Goal: Task Accomplishment & Management: Use online tool/utility

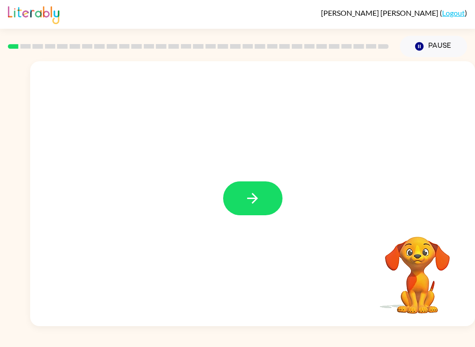
click at [254, 192] on icon "button" at bounding box center [252, 198] width 16 height 16
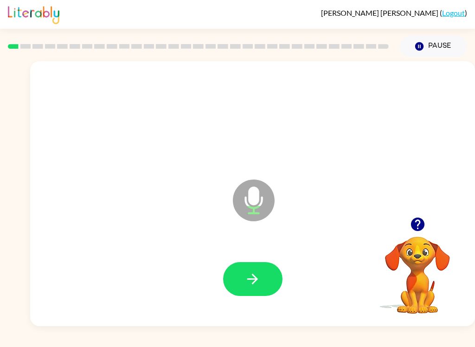
click at [260, 280] on icon "button" at bounding box center [252, 279] width 16 height 16
click at [264, 269] on button "button" at bounding box center [252, 279] width 59 height 34
click at [266, 277] on button "button" at bounding box center [252, 279] width 59 height 34
click at [244, 288] on button "button" at bounding box center [252, 279] width 59 height 34
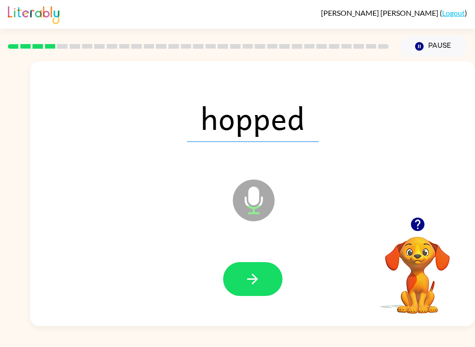
click at [266, 265] on button "button" at bounding box center [252, 279] width 59 height 34
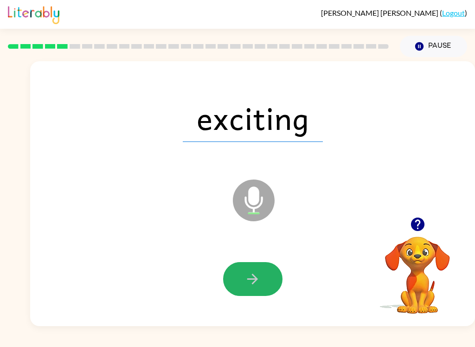
click at [242, 278] on button "button" at bounding box center [252, 279] width 59 height 34
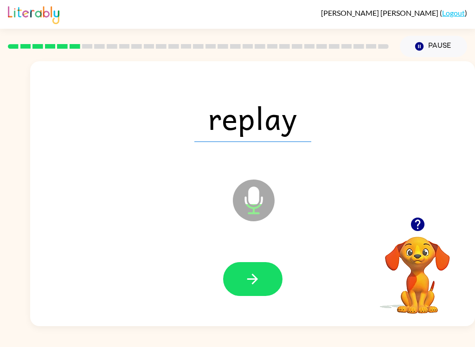
click at [259, 277] on icon "button" at bounding box center [252, 279] width 16 height 16
click at [261, 288] on button "button" at bounding box center [252, 279] width 59 height 34
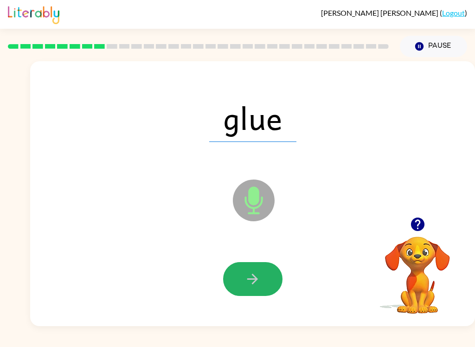
click at [260, 277] on icon "button" at bounding box center [252, 279] width 16 height 16
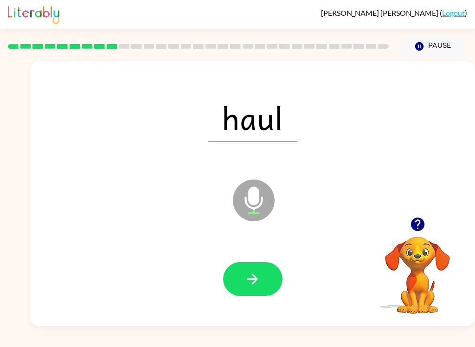
click at [246, 278] on icon "button" at bounding box center [252, 279] width 16 height 16
click at [261, 282] on button "button" at bounding box center [252, 279] width 59 height 34
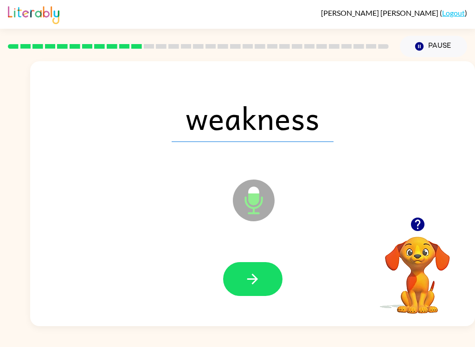
click at [248, 283] on icon "button" at bounding box center [252, 279] width 16 height 16
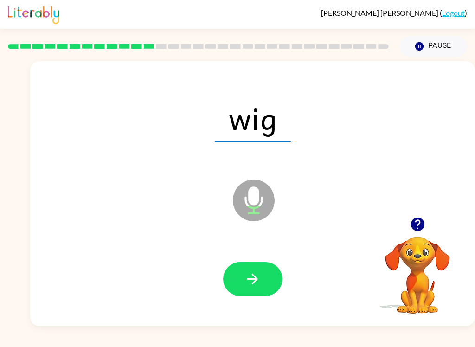
click at [253, 280] on icon "button" at bounding box center [252, 279] width 16 height 16
click at [251, 286] on icon "button" at bounding box center [252, 279] width 16 height 16
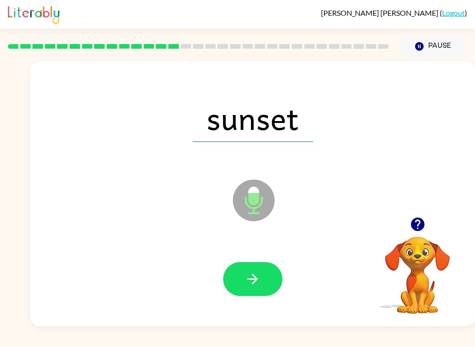
click at [236, 284] on button "button" at bounding box center [252, 279] width 59 height 34
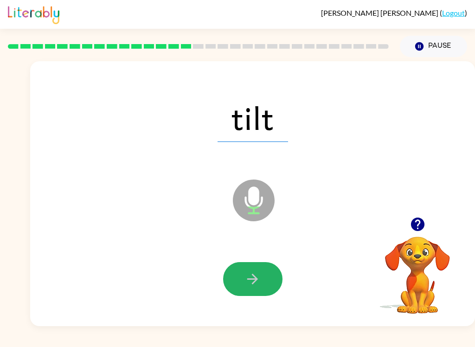
click at [245, 279] on icon "button" at bounding box center [252, 279] width 16 height 16
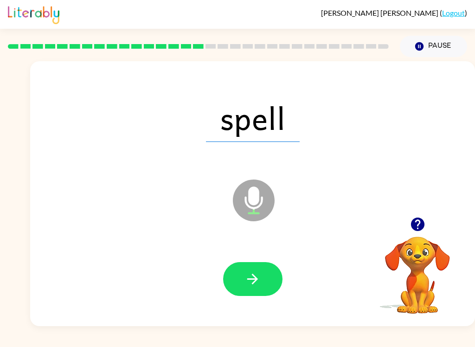
click at [240, 278] on button "button" at bounding box center [252, 279] width 59 height 34
click at [256, 278] on icon "button" at bounding box center [252, 279] width 11 height 11
click at [246, 278] on icon "button" at bounding box center [252, 279] width 16 height 16
click at [252, 268] on button "button" at bounding box center [252, 279] width 59 height 34
click at [262, 277] on button "button" at bounding box center [252, 279] width 59 height 34
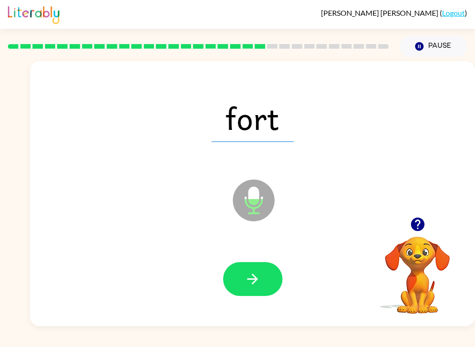
click at [271, 285] on button "button" at bounding box center [252, 279] width 59 height 34
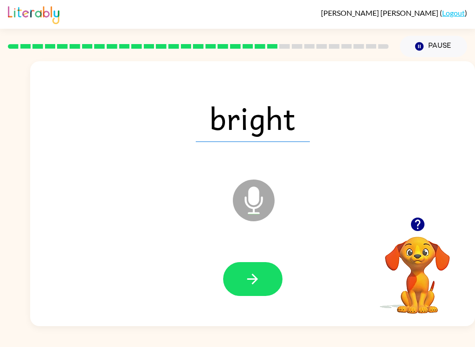
click at [264, 280] on button "button" at bounding box center [252, 279] width 59 height 34
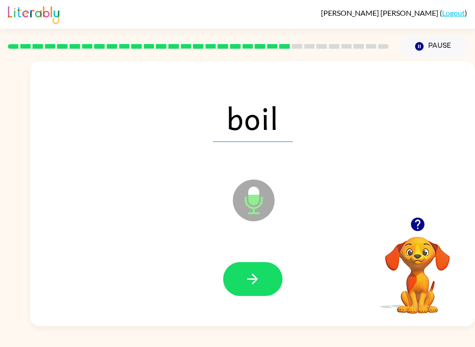
click at [253, 275] on icon "button" at bounding box center [252, 279] width 11 height 11
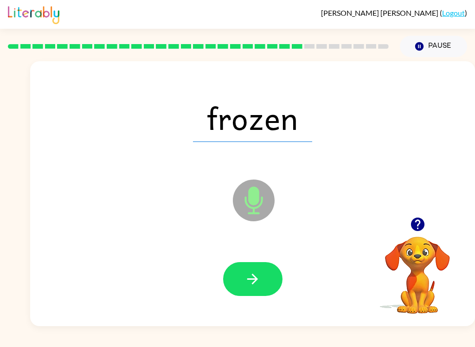
click at [251, 286] on icon "button" at bounding box center [252, 279] width 16 height 16
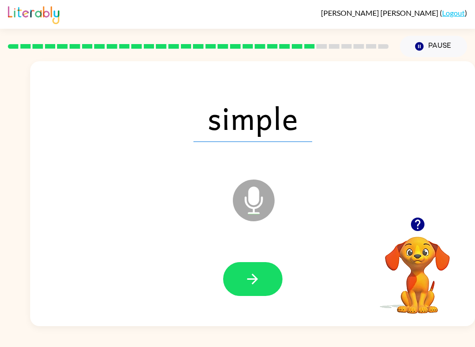
click at [234, 290] on button "button" at bounding box center [252, 279] width 59 height 34
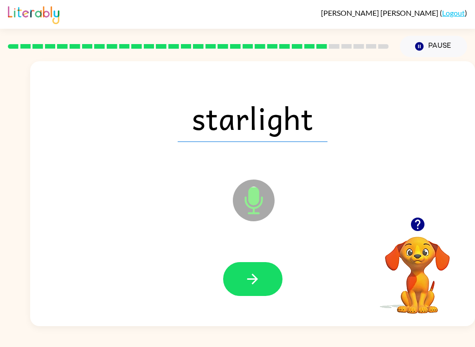
click at [247, 288] on button "button" at bounding box center [252, 279] width 59 height 34
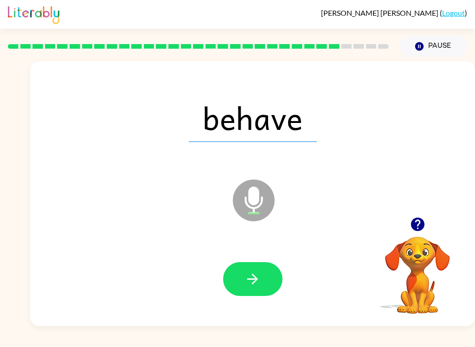
click at [250, 274] on icon "button" at bounding box center [252, 279] width 16 height 16
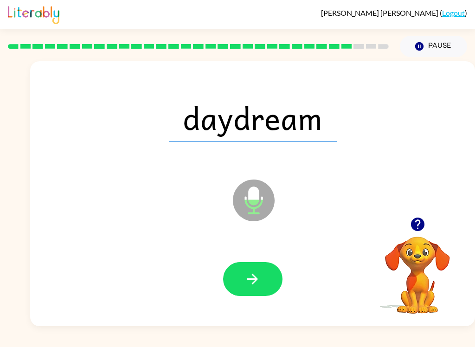
click at [256, 280] on icon "button" at bounding box center [252, 279] width 11 height 11
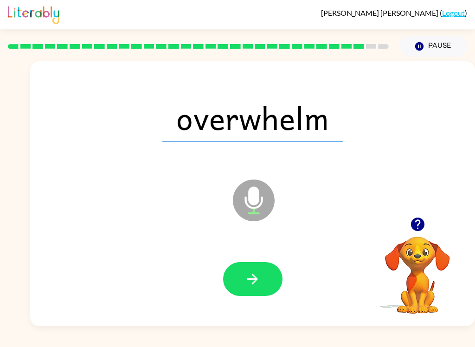
click at [259, 285] on icon "button" at bounding box center [252, 279] width 16 height 16
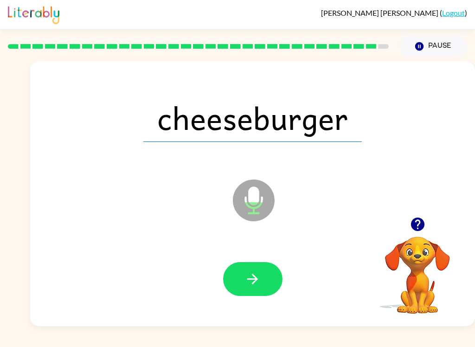
click at [255, 282] on icon "button" at bounding box center [252, 279] width 16 height 16
